Goal: Check status: Check status

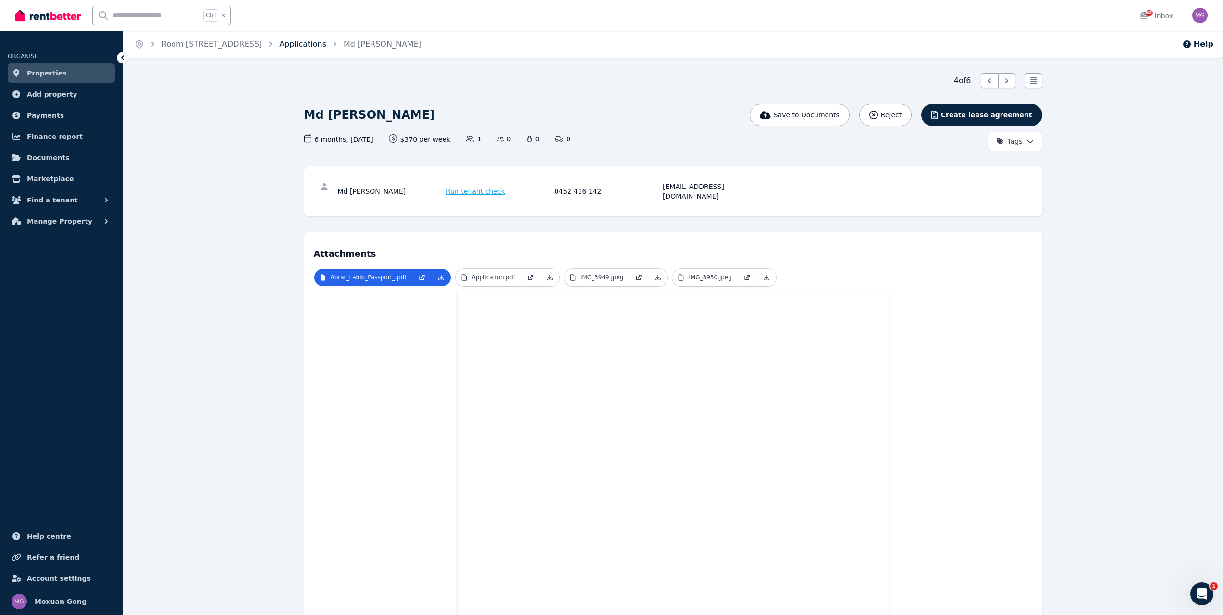
click at [301, 41] on link "Applications" at bounding box center [302, 43] width 47 height 9
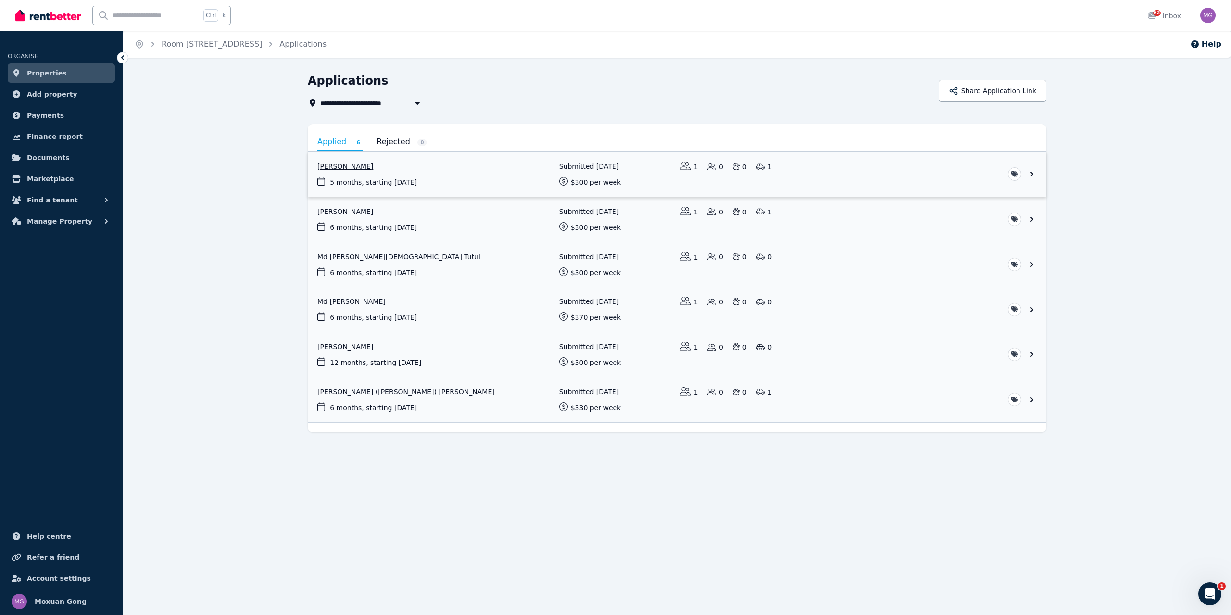
click at [344, 167] on link "View application: Weisen Huang" at bounding box center [677, 174] width 738 height 45
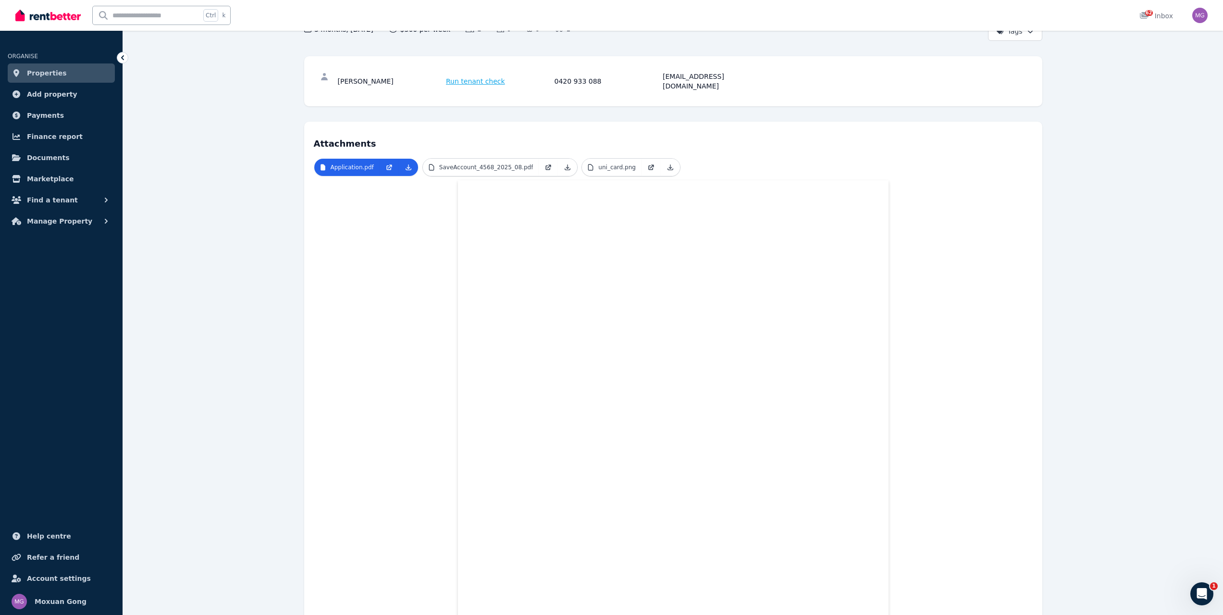
scroll to position [40, 0]
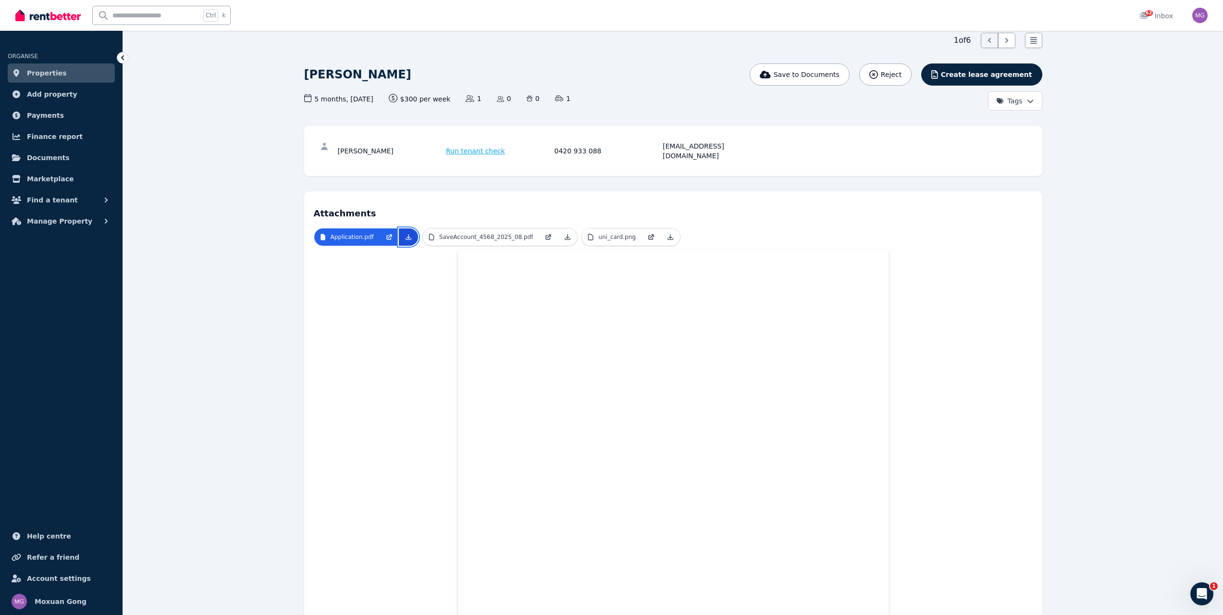
click at [409, 233] on icon at bounding box center [409, 237] width 8 height 8
click at [565, 235] on icon at bounding box center [567, 237] width 5 height 5
click at [668, 235] on icon at bounding box center [670, 237] width 5 height 5
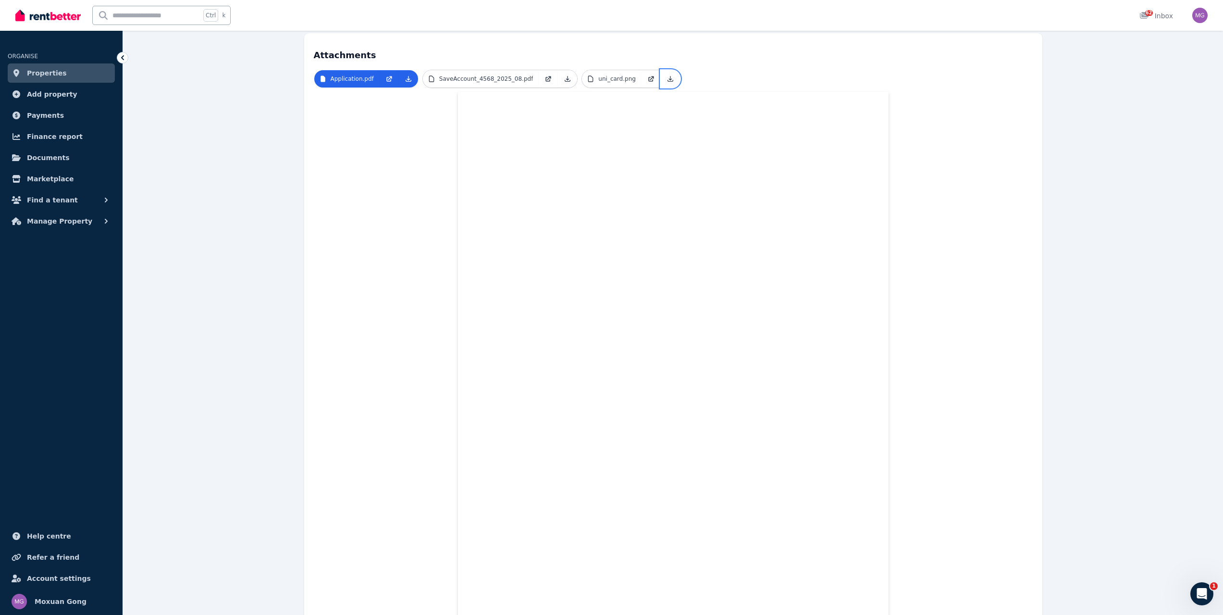
scroll to position [137, 0]
